Goal: Task Accomplishment & Management: Use online tool/utility

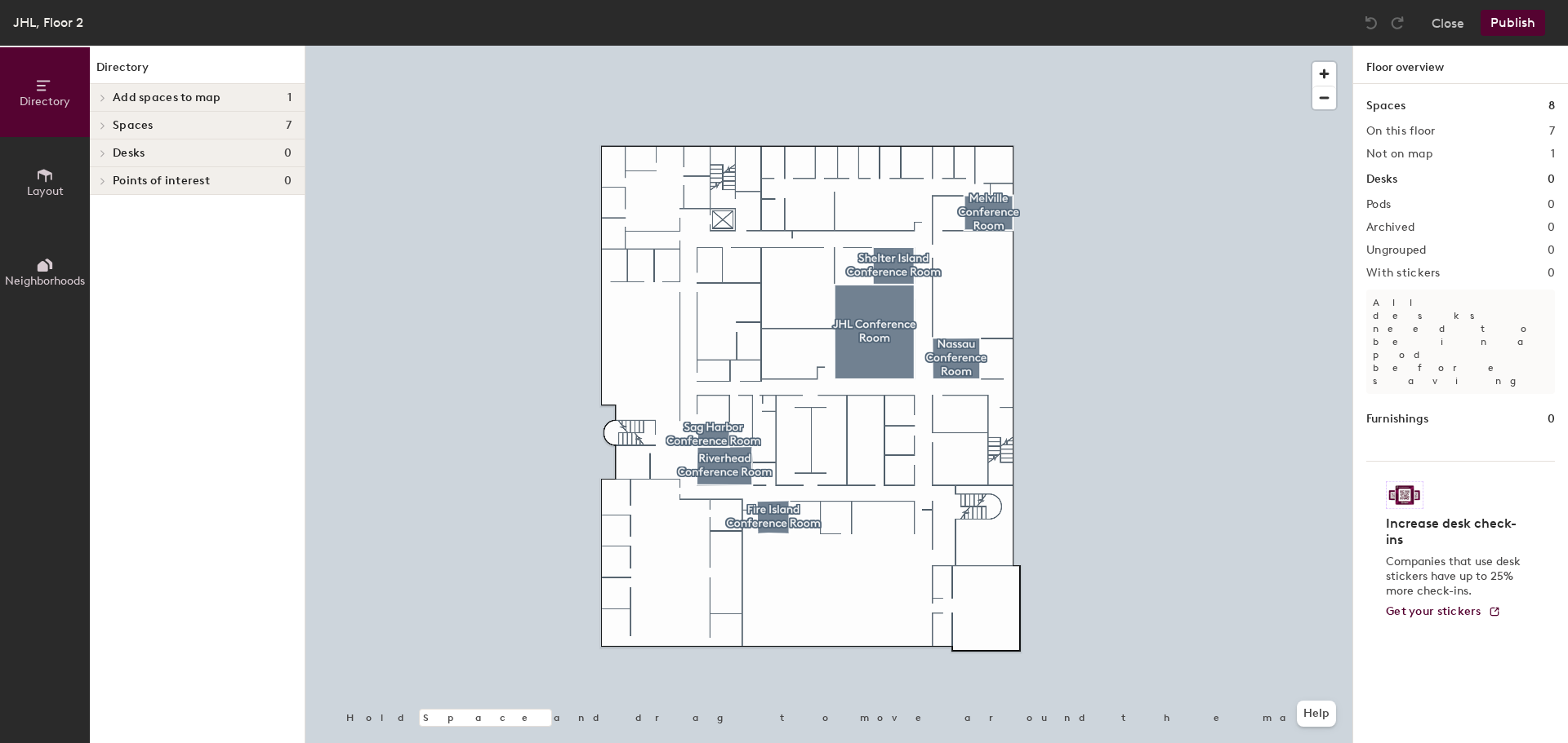
click at [92, 123] on div at bounding box center [101, 125] width 22 height 27
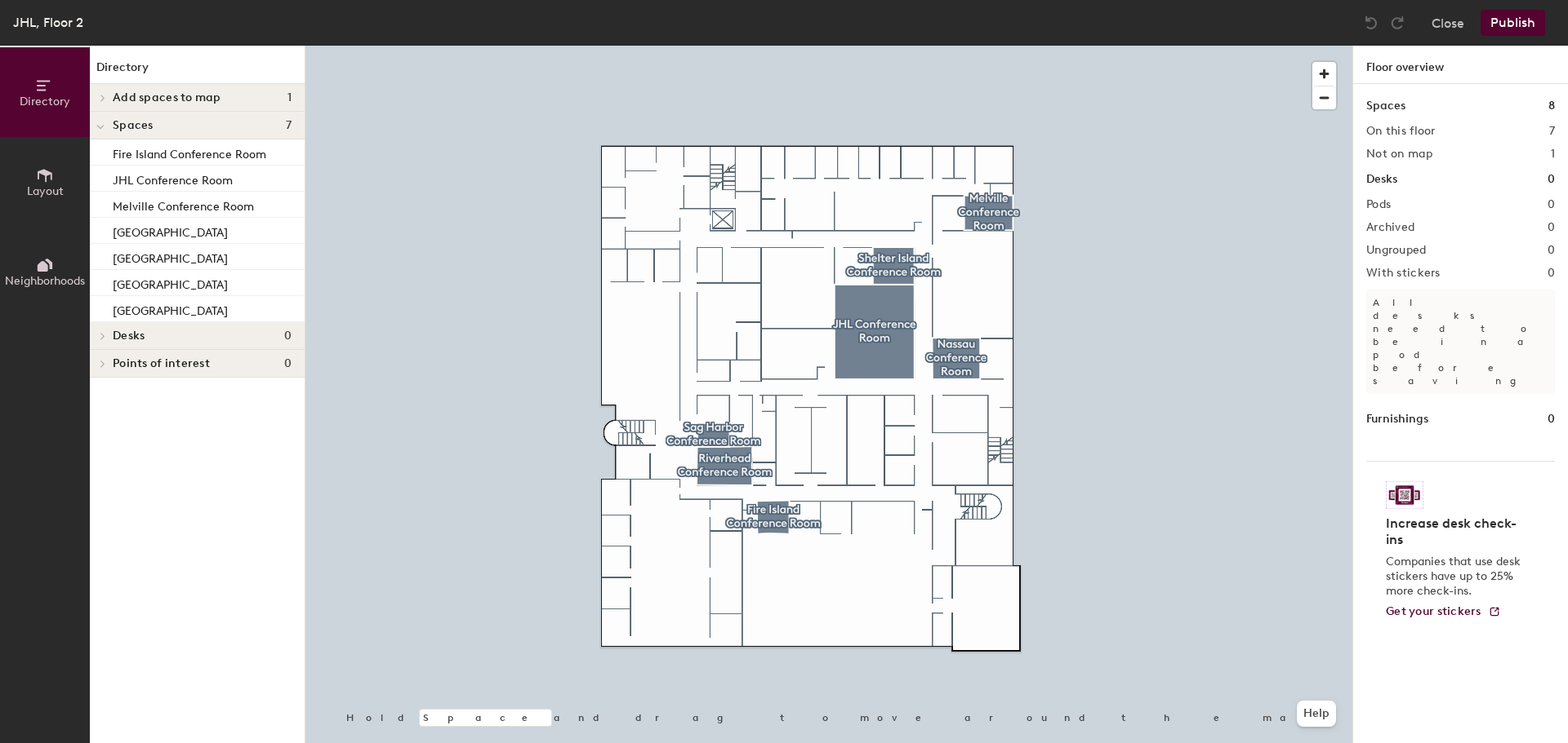
click at [118, 94] on span "Add spaces to map" at bounding box center [167, 98] width 109 height 13
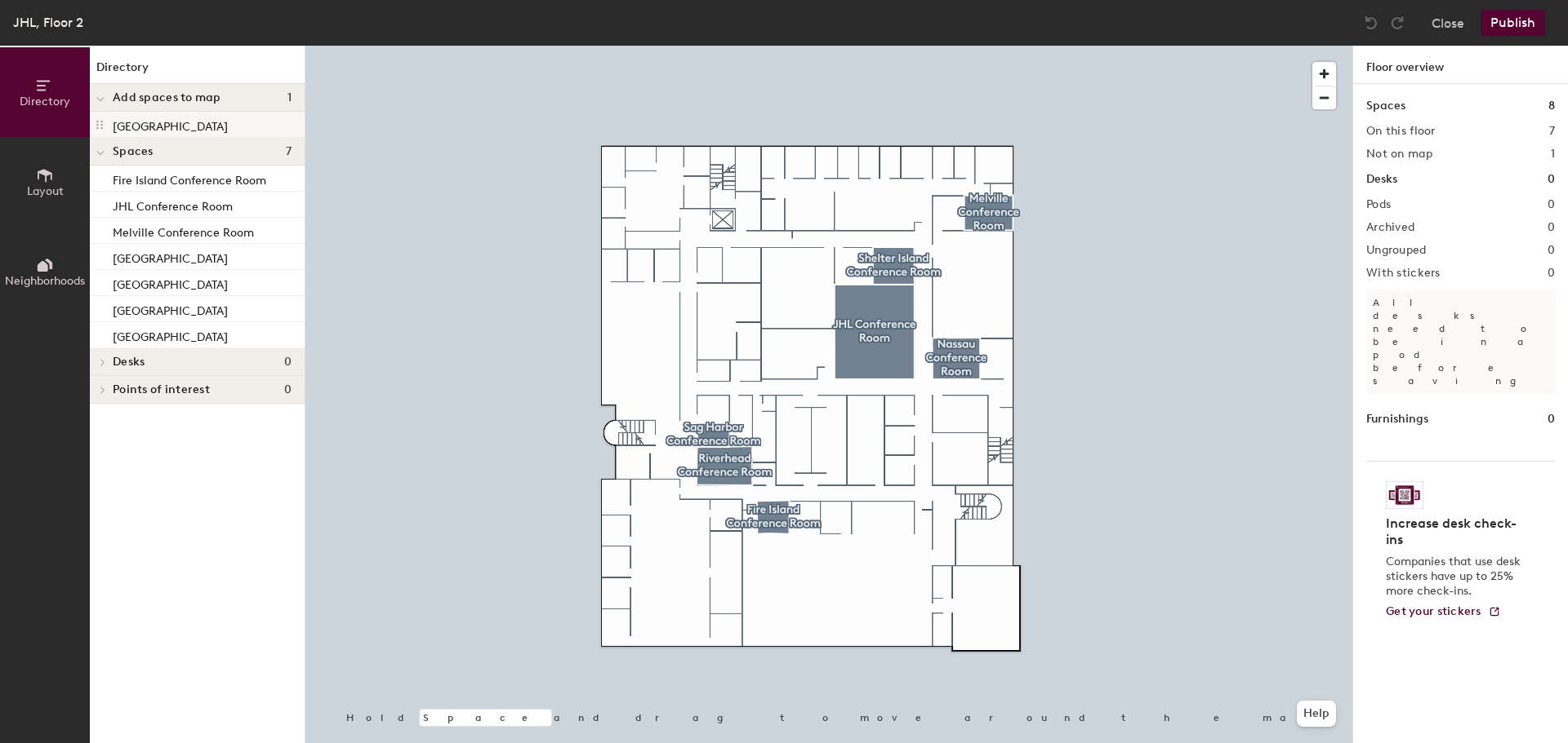
click at [149, 124] on p "[GEOGRAPHIC_DATA]" at bounding box center [170, 124] width 115 height 19
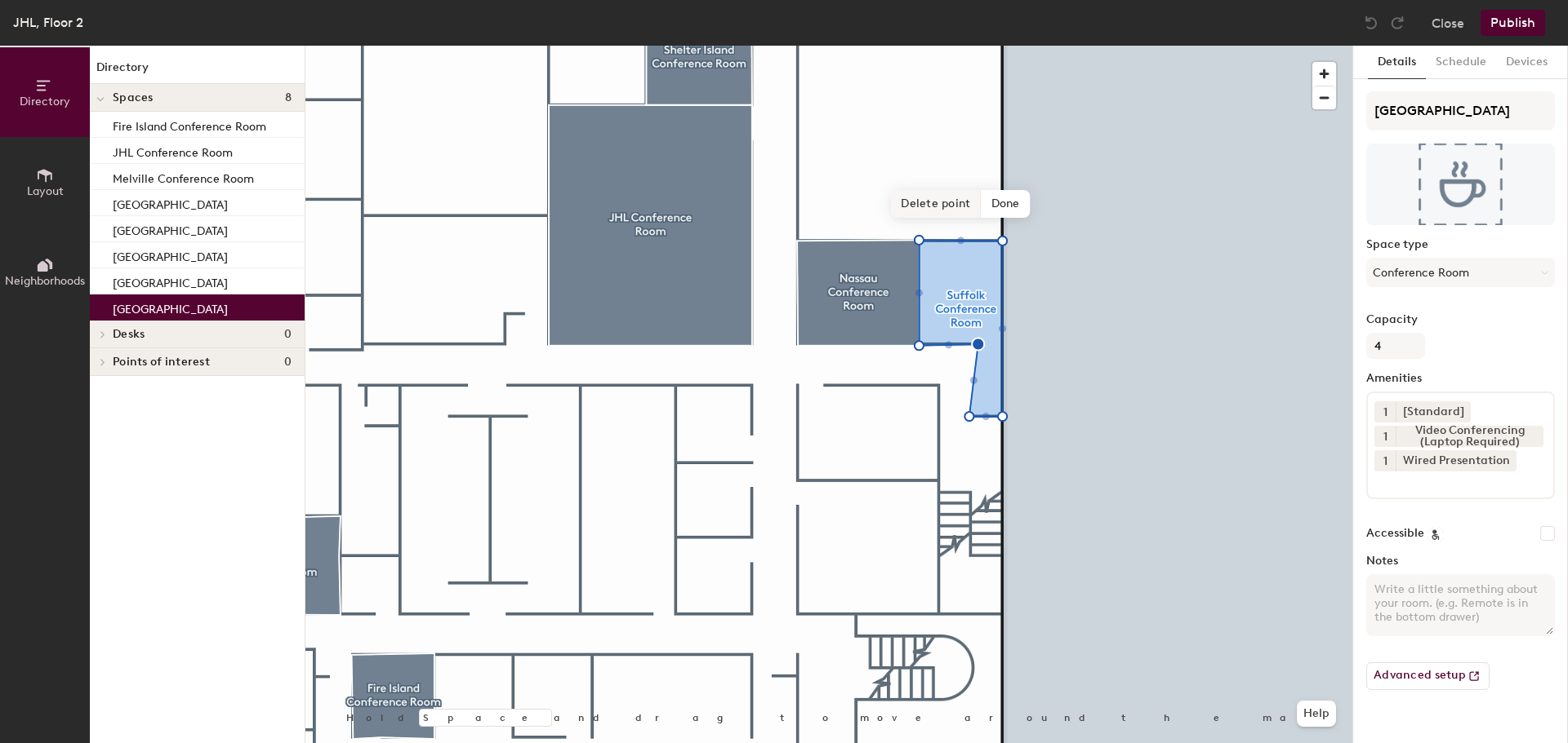
click at [936, 211] on span "Delete point" at bounding box center [936, 203] width 90 height 28
click at [930, 201] on span "Delete point" at bounding box center [936, 203] width 90 height 28
click at [999, 200] on span "Done" at bounding box center [993, 203] width 49 height 28
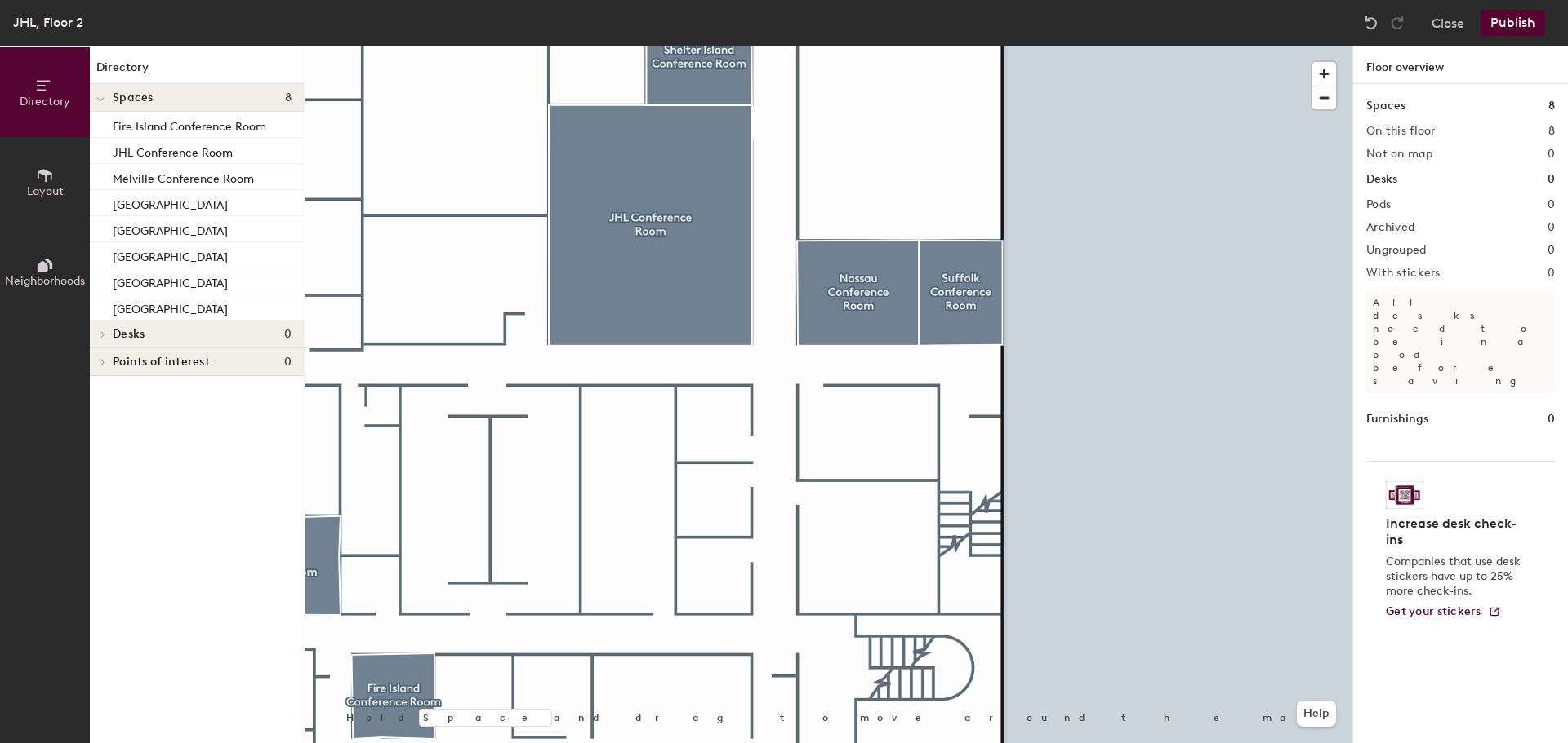
click at [1486, 28] on button "Publish" at bounding box center [1513, 22] width 65 height 26
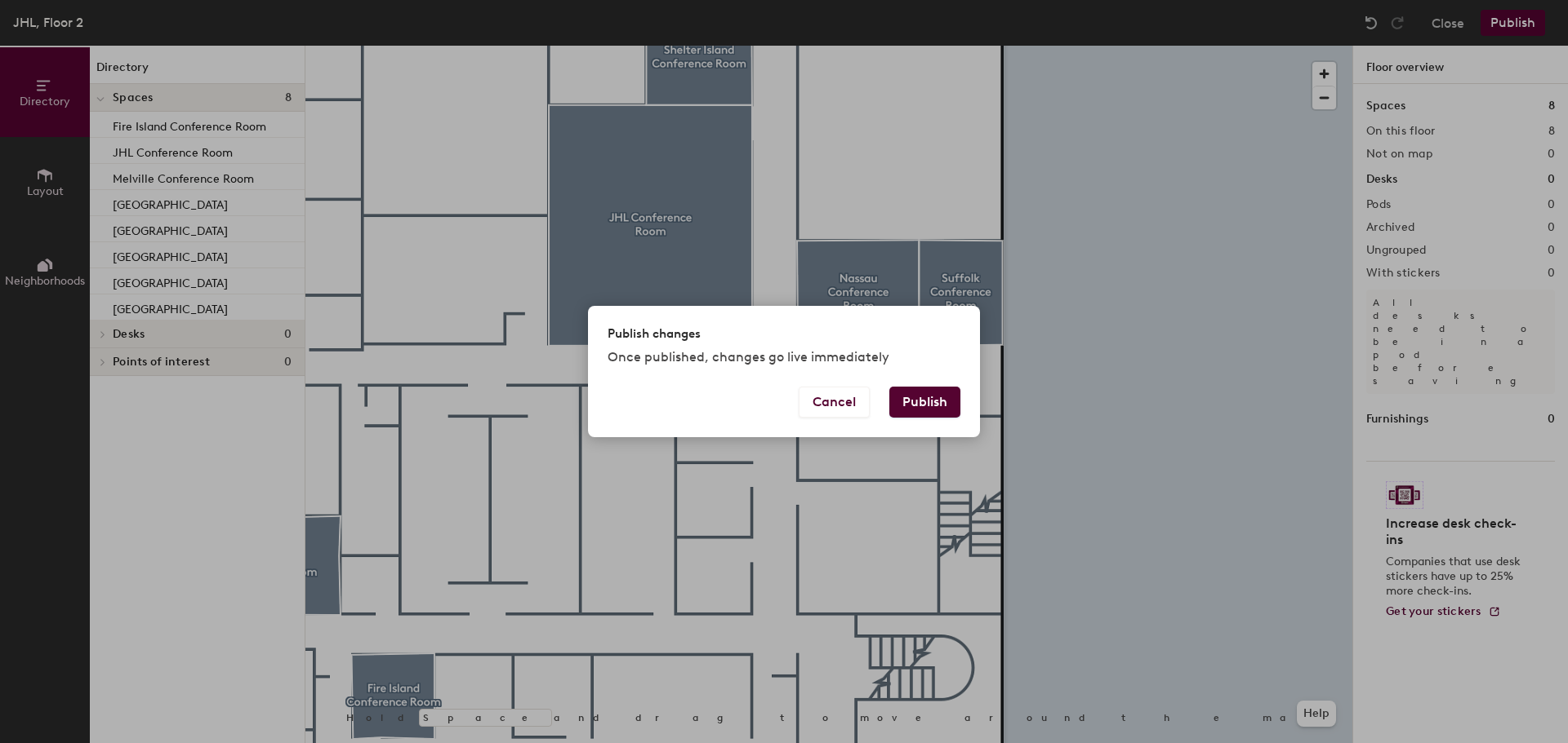
click at [938, 384] on div "Publish changes Once published, changes go live immediately" at bounding box center [783, 346] width 392 height 81
click at [943, 407] on button "Publish" at bounding box center [924, 402] width 71 height 31
